Goal: Information Seeking & Learning: Learn about a topic

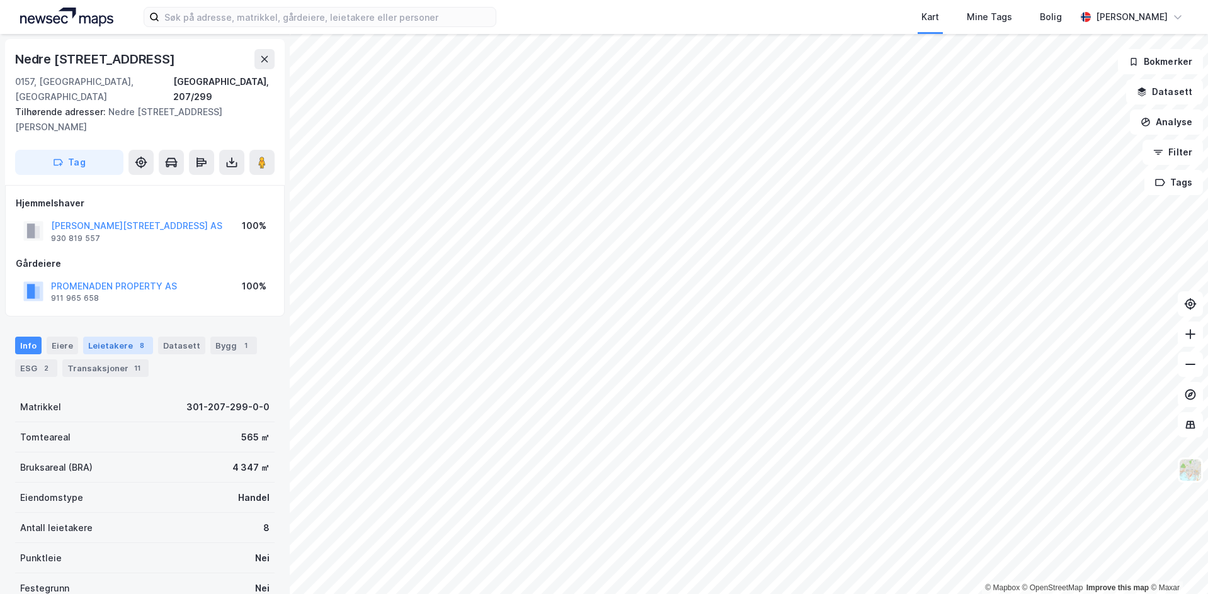
click at [135, 339] on div "8" at bounding box center [141, 345] width 13 height 13
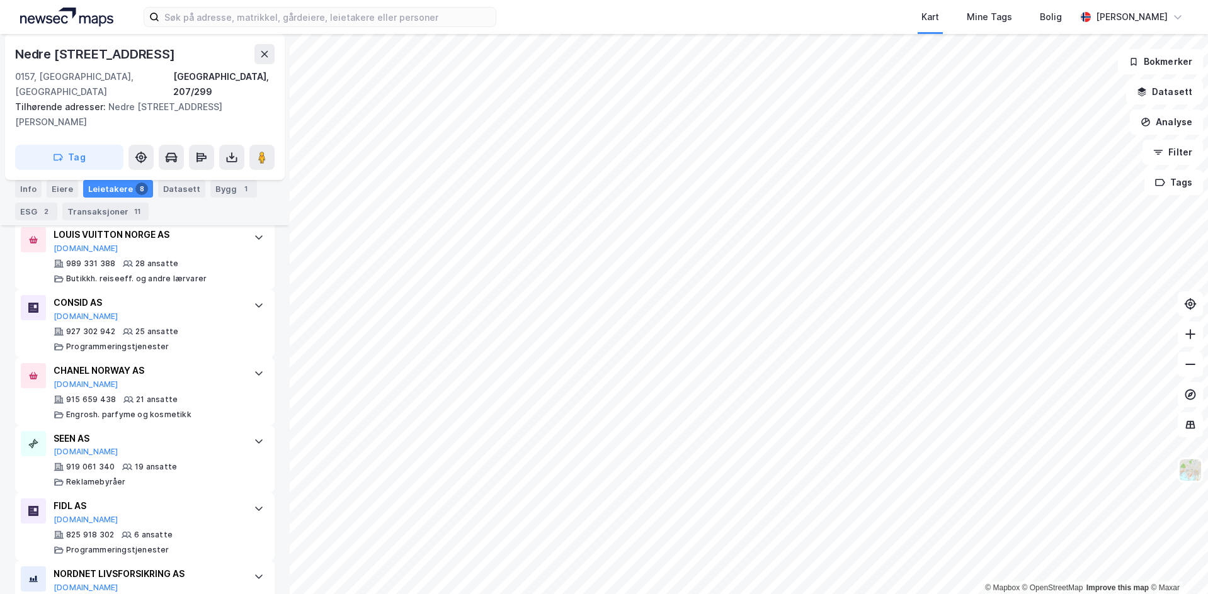
scroll to position [570, 0]
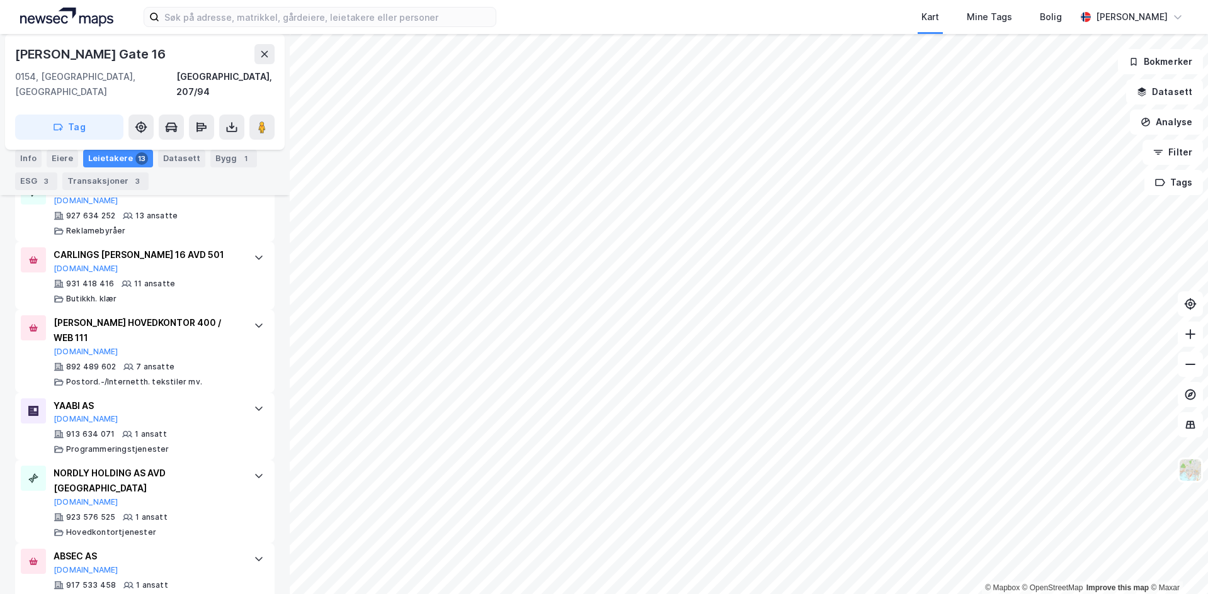
scroll to position [895, 0]
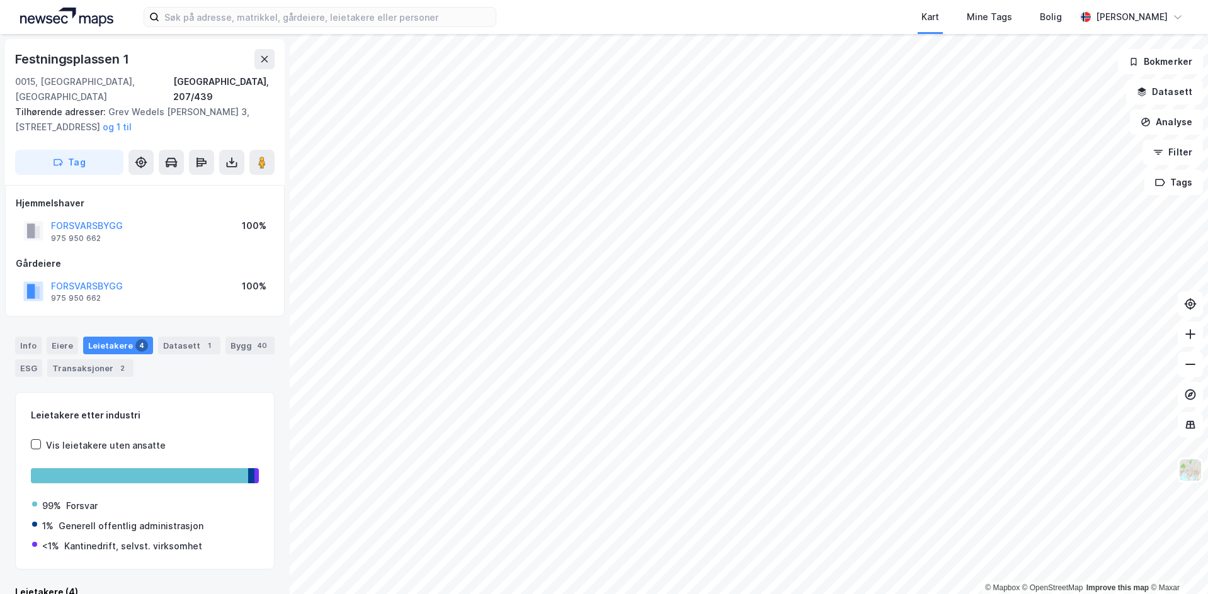
scroll to position [3, 0]
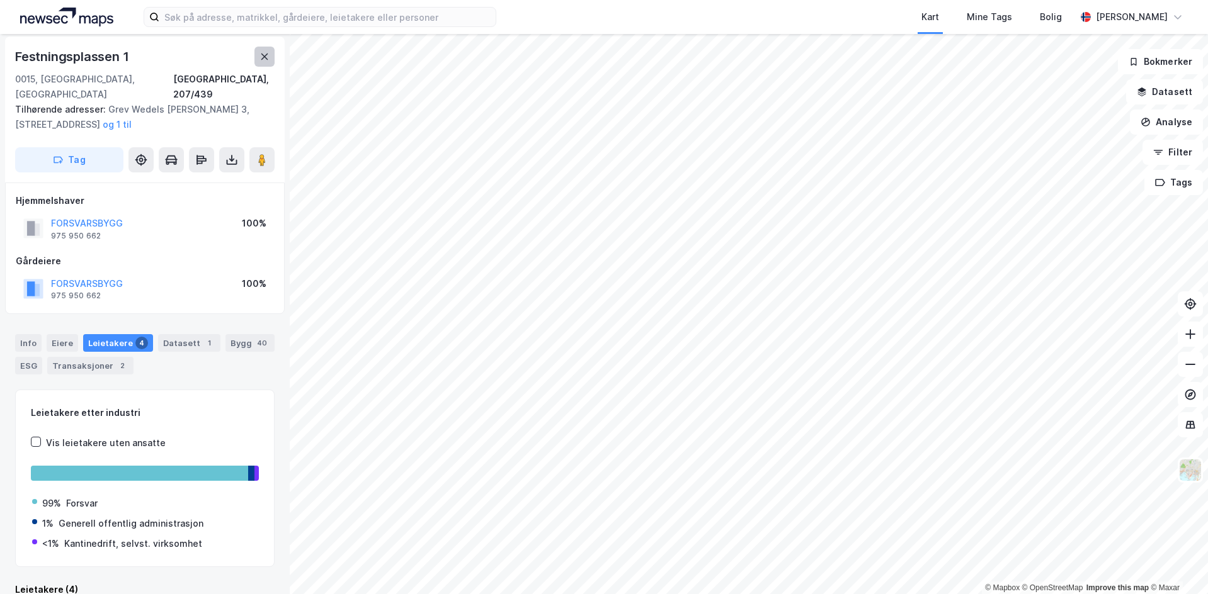
click at [270, 64] on button at bounding box center [264, 57] width 20 height 20
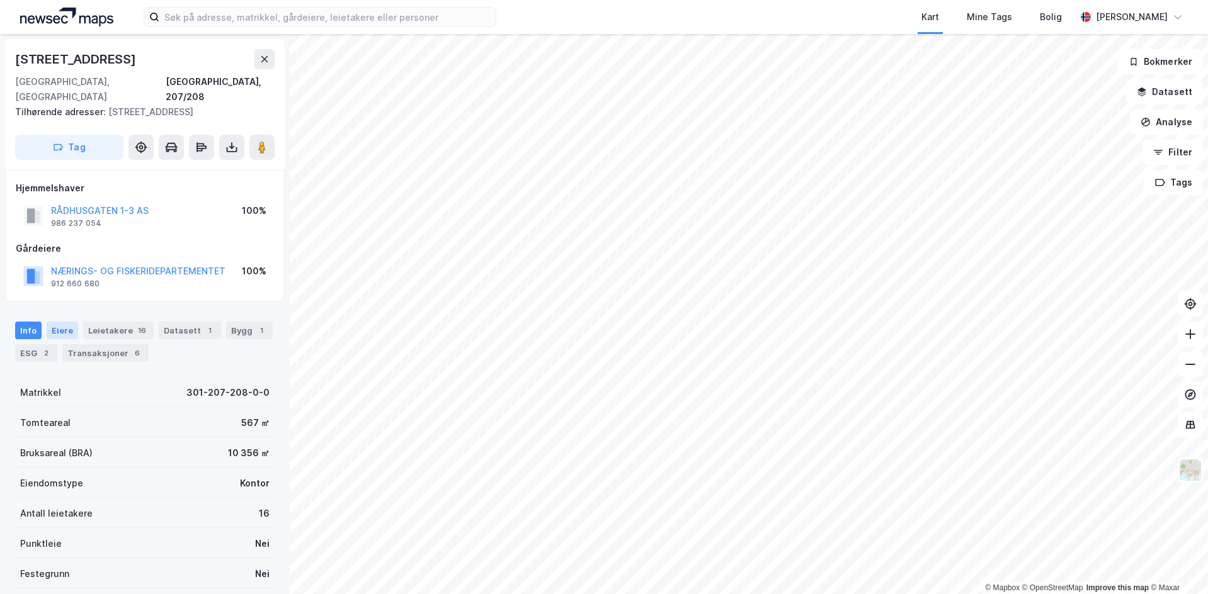
click at [74, 322] on div "Eiere" at bounding box center [62, 331] width 31 height 18
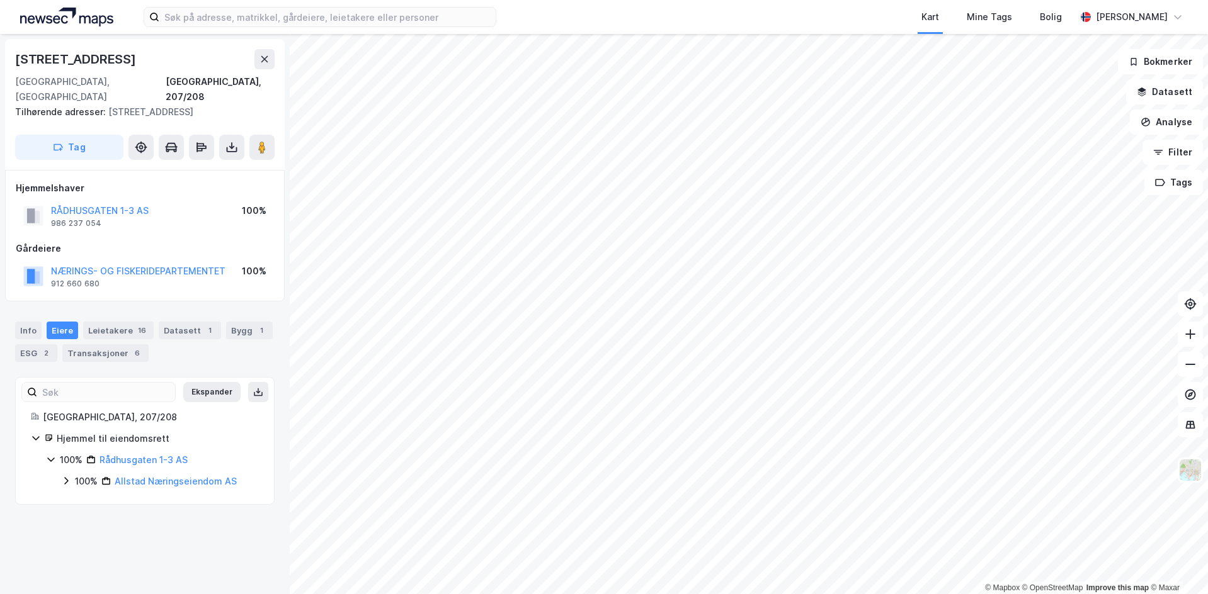
click at [67, 476] on icon at bounding box center [66, 481] width 10 height 10
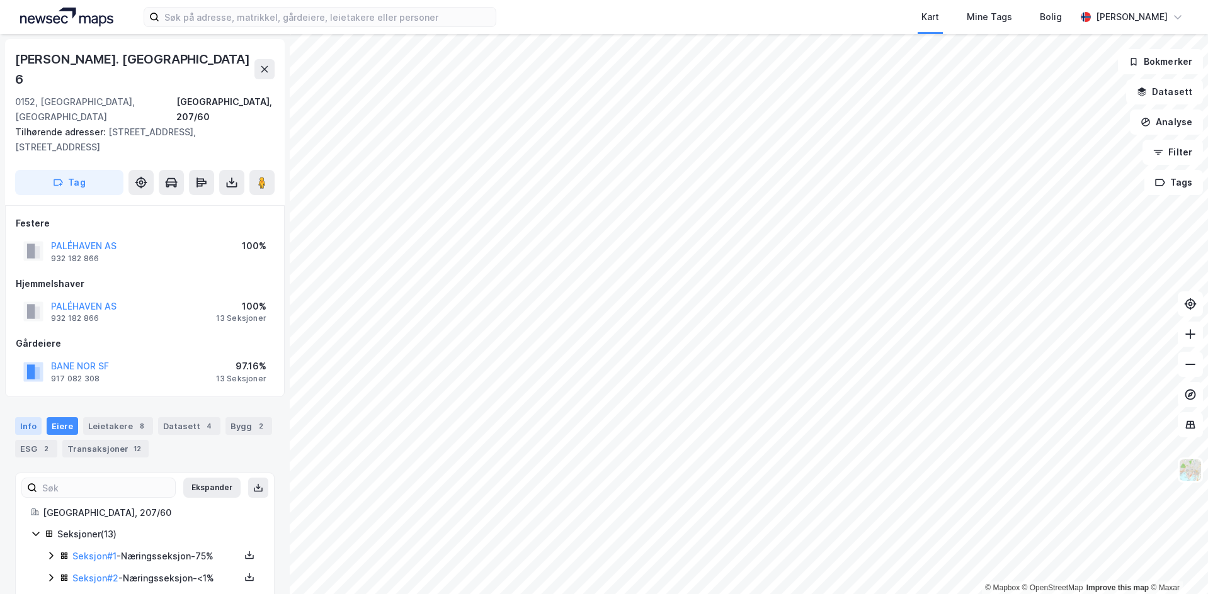
click at [34, 417] on div "Info" at bounding box center [28, 426] width 26 height 18
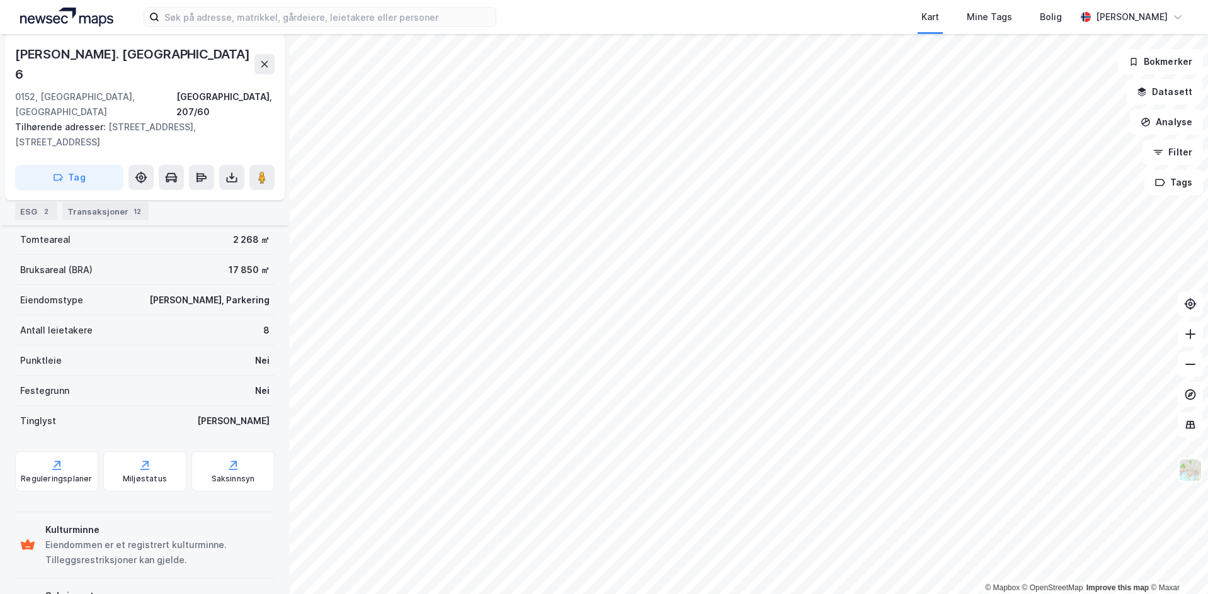
scroll to position [294, 0]
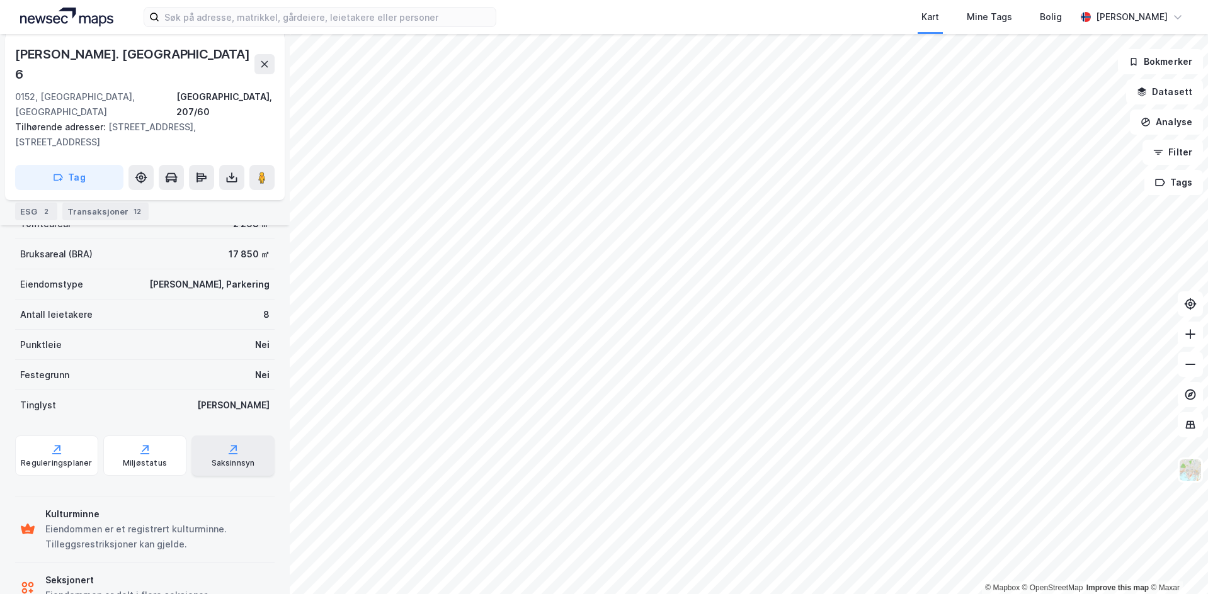
click at [227, 443] on icon at bounding box center [233, 449] width 13 height 13
